Goal: Task Accomplishment & Management: Use online tool/utility

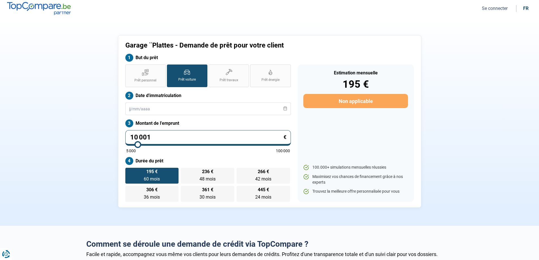
type input "11 000"
type input "11000"
type input "11 250"
type input "11250"
type input "11 750"
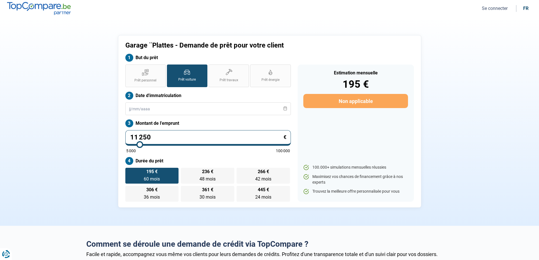
type input "11750"
type input "12 250"
type input "12250"
type input "12 500"
type input "12500"
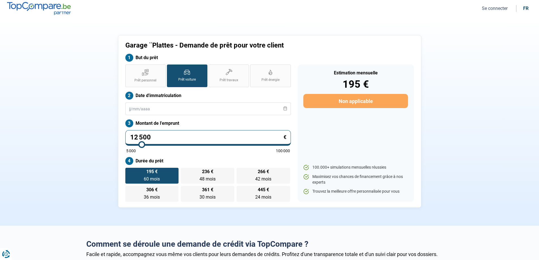
type input "13 000"
type input "13000"
type input "13 250"
type input "13250"
type input "14 000"
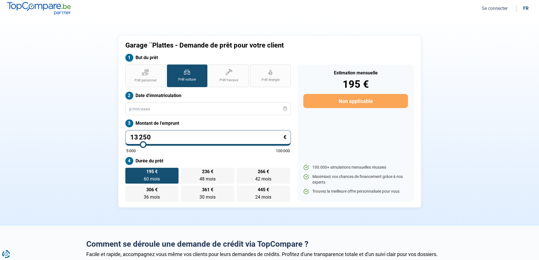
type input "14000"
type input "14 500"
type input "14500"
type input "14 750"
type input "14750"
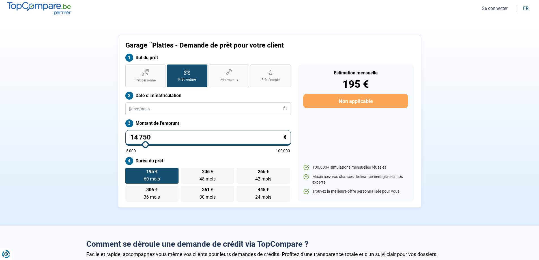
type input "15 250"
type input "15250"
type input "15 750"
type input "15750"
type input "16 250"
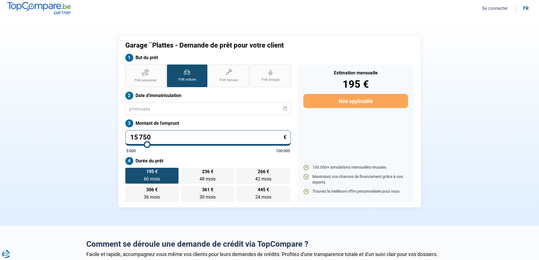
type input "16250"
type input "17 250"
type input "17250"
type input "18 250"
type input "18250"
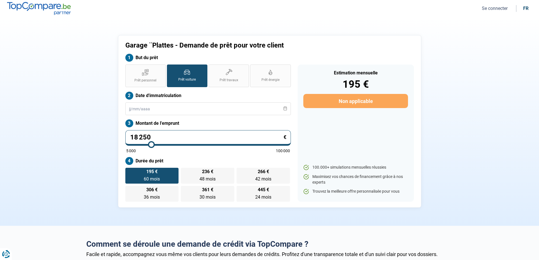
type input "19 250"
type input "19250"
type input "20 750"
type input "20750"
type input "22 750"
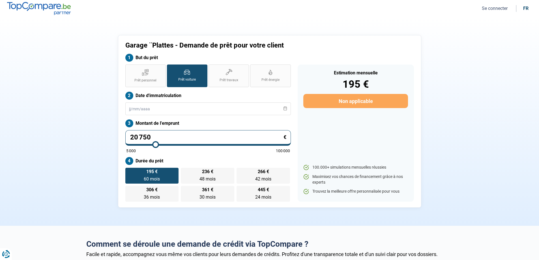
type input "22750"
type input "24 500"
type input "24500"
type input "25 500"
type input "25500"
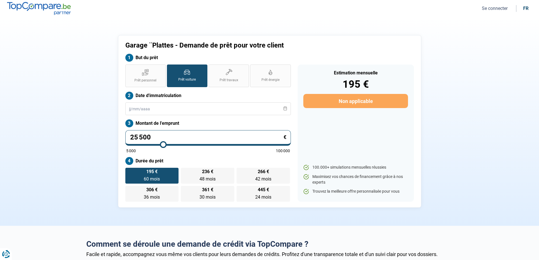
type input "26 250"
type input "26250"
type input "26 500"
type input "26500"
type input "26 750"
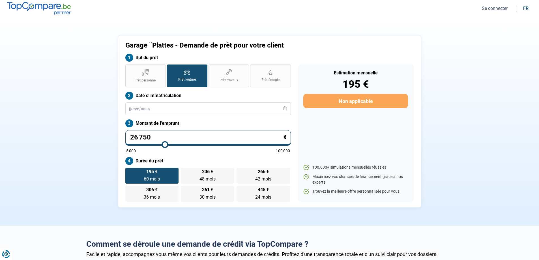
type input "26750"
type input "27 250"
type input "27250"
type input "27 500"
type input "27500"
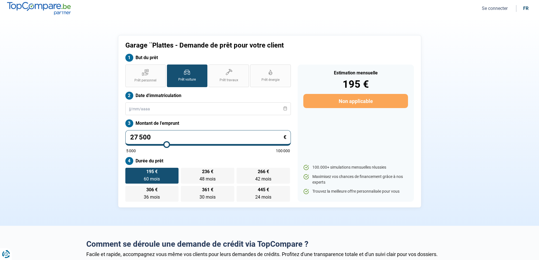
type input "27 750"
type input "27750"
type input "28 000"
type input "28000"
type input "28 250"
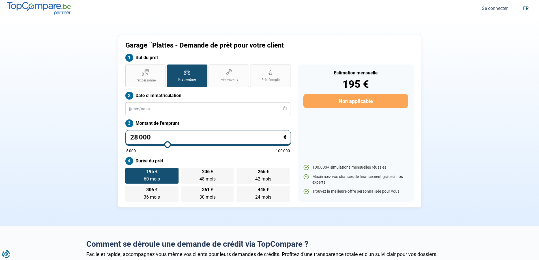
type input "28250"
type input "28 500"
type input "28500"
type input "28 750"
type input "28750"
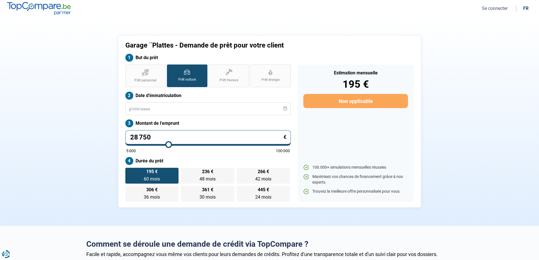
type input "29 000"
type input "29000"
type input "29 250"
type input "29250"
type input "29 500"
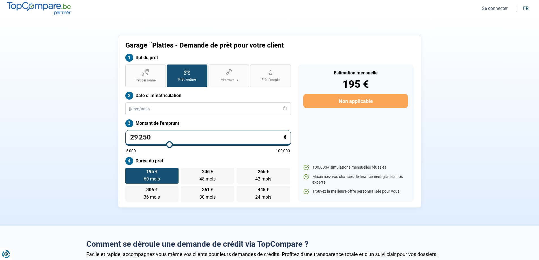
type input "29500"
type input "29 750"
type input "29750"
type input "30 000"
type input "30000"
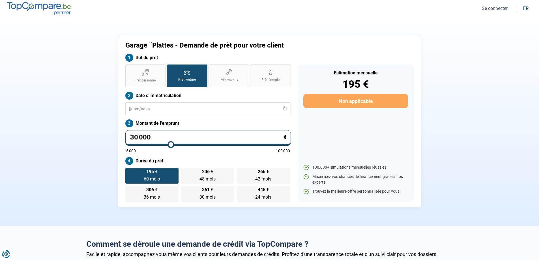
type input "30 250"
type input "30250"
type input "30 500"
type input "30500"
type input "30 750"
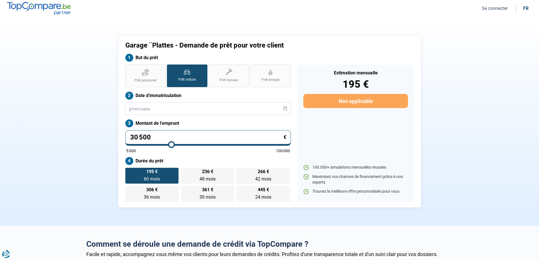
type input "30750"
type input "30 500"
type input "30500"
type input "30 250"
type input "30250"
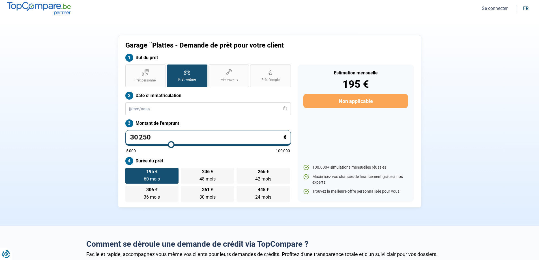
type input "30 000"
type input "30000"
type input "29 750"
type input "29750"
type input "30 000"
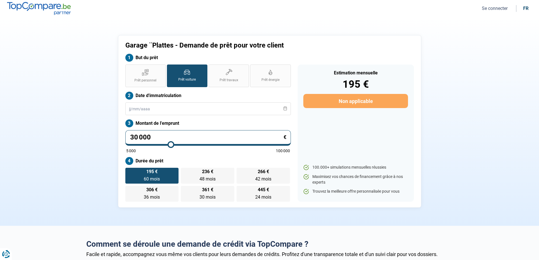
drag, startPoint x: 139, startPoint y: 145, endPoint x: 171, endPoint y: 145, distance: 32.0
type input "30000"
click at [171, 145] on input "range" at bounding box center [208, 144] width 164 height 1
click at [187, 76] on label "Prêt voiture" at bounding box center [187, 76] width 40 height 23
click at [171, 68] on input "Prêt voiture" at bounding box center [169, 67] width 4 height 4
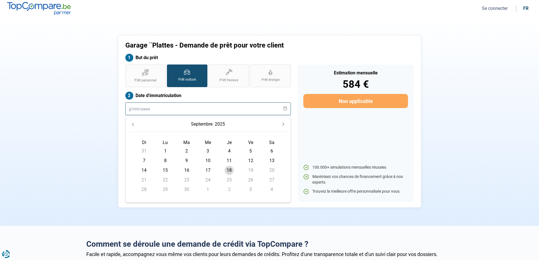
click at [172, 111] on input "text" at bounding box center [208, 108] width 166 height 13
click at [133, 123] on icon "Previous Month" at bounding box center [133, 125] width 4 height 4
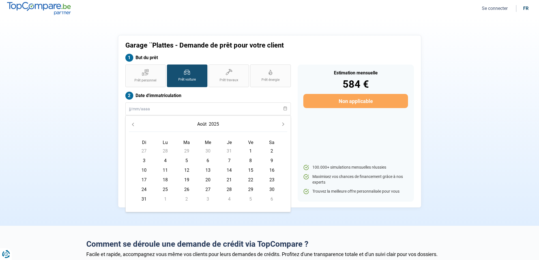
click at [133, 123] on icon "Previous Month" at bounding box center [133, 125] width 4 height 4
click at [217, 123] on button "2025" at bounding box center [215, 124] width 12 height 10
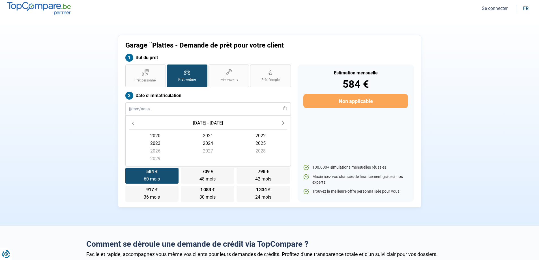
click at [209, 144] on span "2024" at bounding box center [208, 144] width 53 height 8
click at [211, 161] on span "novembre" at bounding box center [208, 161] width 53 height 8
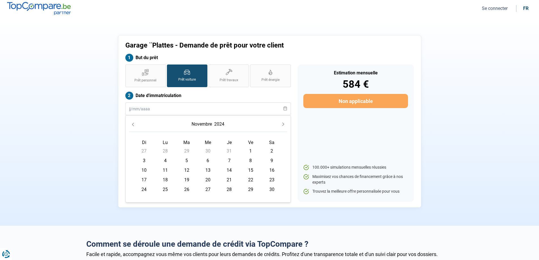
click at [208, 160] on span "6" at bounding box center [208, 160] width 9 height 9
type input "[DATE]"
radio input "false"
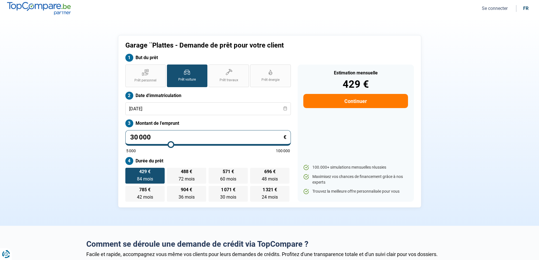
type input "30 500"
type input "30500"
type input "30 250"
type input "30250"
type input "30 000"
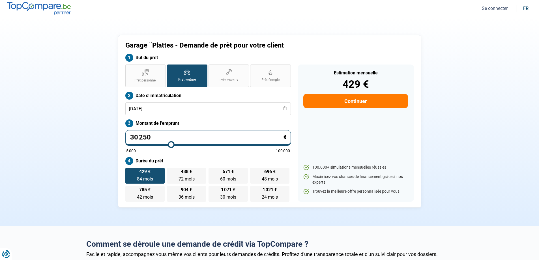
type input "30000"
type input "29 750"
type input "29750"
type input "29 500"
type input "29500"
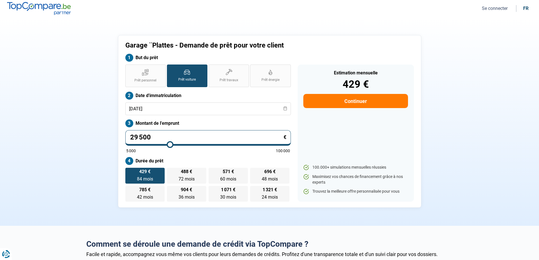
type input "29 000"
type input "29000"
type input "28 750"
type input "28750"
type input "28 500"
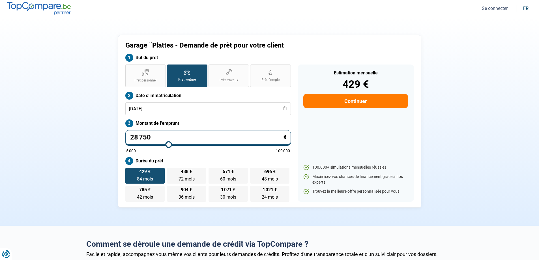
type input "28500"
type input "28 250"
type input "28250"
type input "27 750"
type input "27750"
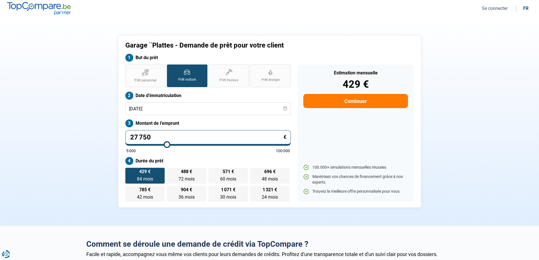
type input "27 250"
type input "27250"
type input "27 000"
type input "27000"
type input "26 750"
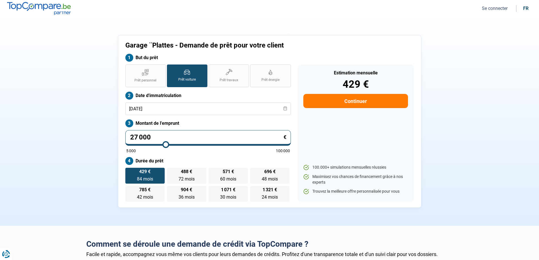
type input "26750"
type input "26 500"
type input "26500"
type input "26 250"
type input "26250"
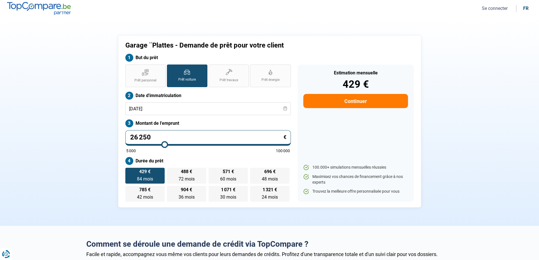
type input "26 000"
type input "26000"
type input "25 750"
type input "25750"
type input "25 500"
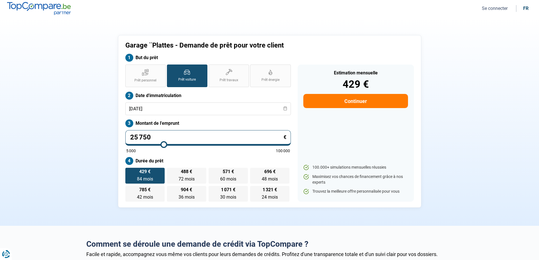
type input "25500"
type input "25 250"
type input "25250"
type input "25 000"
type input "25000"
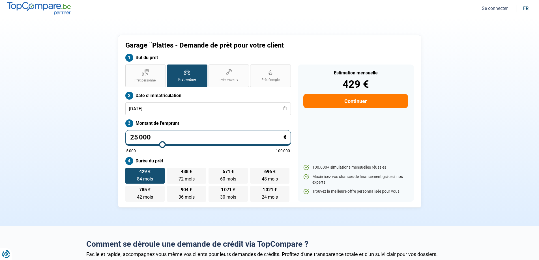
type input "24 500"
type input "24500"
type input "24 750"
type input "24750"
type input "25 000"
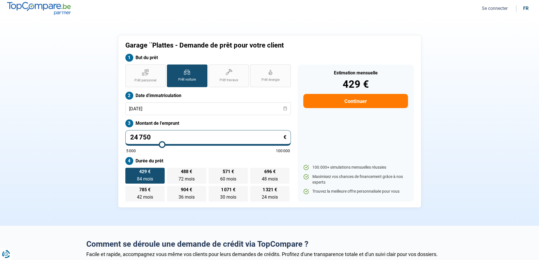
type input "25000"
type input "25 250"
type input "25250"
type input "25 500"
type input "25500"
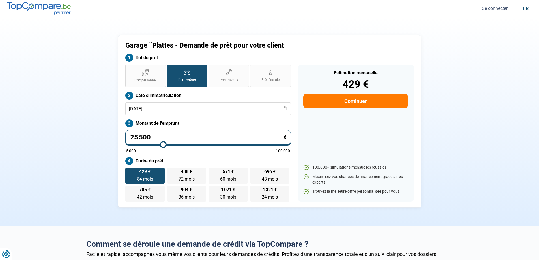
type input "25 750"
type input "25750"
type input "25 500"
type input "25500"
type input "25 250"
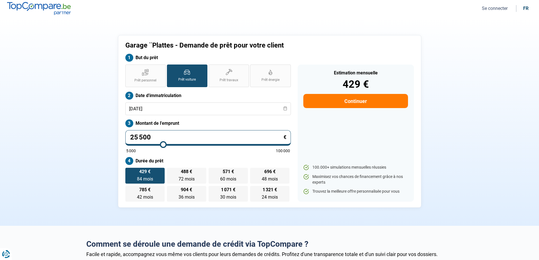
type input "25250"
type input "25 000"
type input "25000"
type input "24 750"
type input "24750"
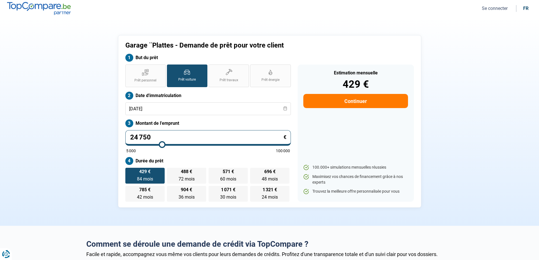
type input "25 000"
type input "25000"
type input "24 750"
drag, startPoint x: 172, startPoint y: 143, endPoint x: 161, endPoint y: 144, distance: 10.5
type input "24500"
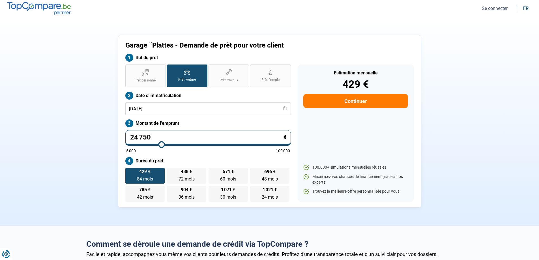
click at [162, 144] on input "range" at bounding box center [208, 144] width 164 height 1
type input "24 750"
type input "24750"
type input "25 000"
type input "25000"
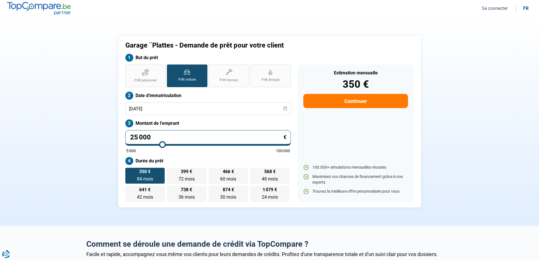
click at [163, 145] on input "range" at bounding box center [208, 144] width 164 height 1
